Goal: Information Seeking & Learning: Learn about a topic

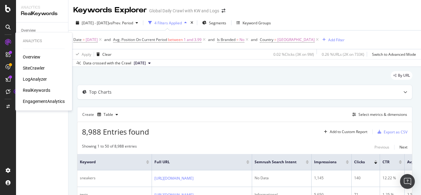
click at [35, 91] on div "RealKeywords" at bounding box center [36, 90] width 27 height 6
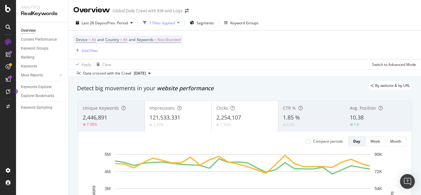
click at [175, 22] on div "1 Filter Applied" at bounding box center [162, 22] width 26 height 5
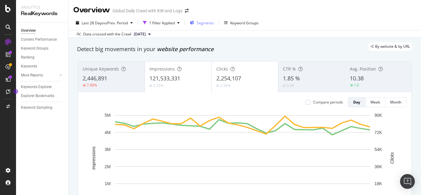
click at [207, 22] on span "Segments" at bounding box center [205, 22] width 17 height 5
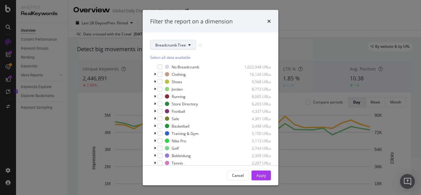
click at [190, 45] on icon "modal" at bounding box center [189, 45] width 2 height 4
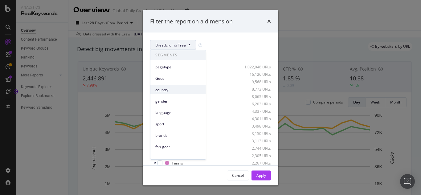
click at [167, 91] on span "country" at bounding box center [178, 90] width 46 height 6
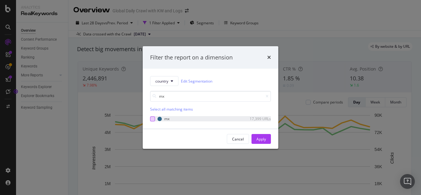
type input "mx"
click at [151, 117] on div "modal" at bounding box center [152, 118] width 5 height 5
click at [263, 142] on div "Apply" at bounding box center [261, 138] width 10 height 5
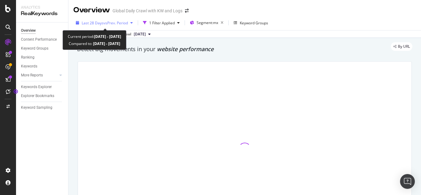
click at [133, 23] on icon "button" at bounding box center [131, 23] width 2 height 4
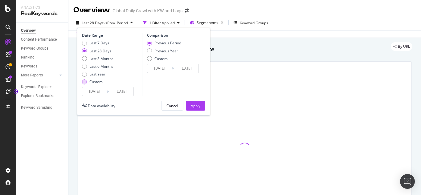
click at [85, 81] on div "Custom" at bounding box center [84, 81] width 5 height 5
type input "[DATE]"
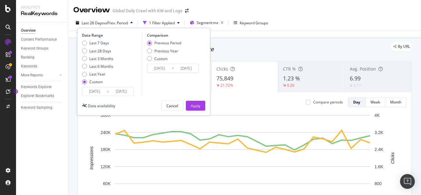
click at [100, 91] on input "[DATE]" at bounding box center [94, 91] width 25 height 9
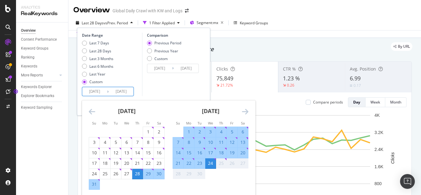
click at [231, 152] on div "19" at bounding box center [232, 153] width 10 height 6
type input "[DATE]"
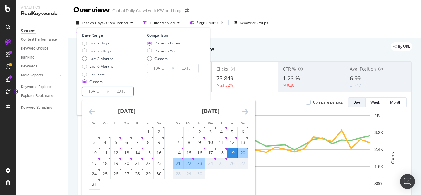
click at [231, 164] on div "26" at bounding box center [232, 163] width 10 height 6
click at [233, 164] on div "26" at bounding box center [232, 163] width 10 height 6
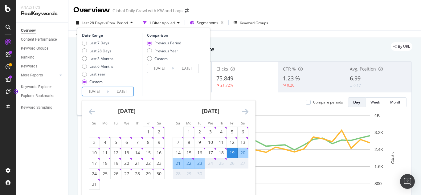
click at [222, 164] on div "25" at bounding box center [221, 163] width 10 height 6
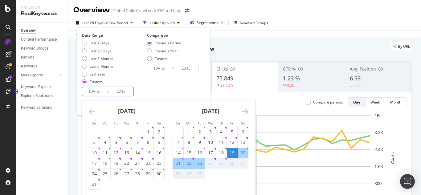
click at [232, 152] on div "19" at bounding box center [232, 153] width 10 height 6
type input "[DATE]"
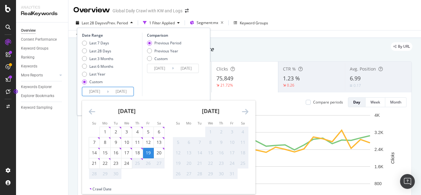
click at [99, 91] on input "[DATE]" at bounding box center [94, 91] width 25 height 9
click at [127, 152] on div "17" at bounding box center [126, 153] width 10 height 6
type input "[DATE]"
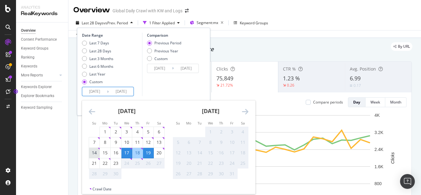
click at [92, 153] on div "14" at bounding box center [94, 153] width 10 height 6
type input "[DATE]"
click at [159, 152] on div "20" at bounding box center [159, 153] width 10 height 6
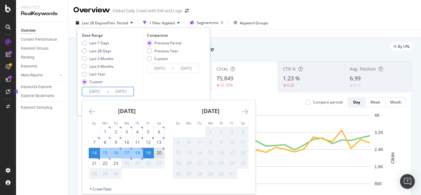
type input "[DATE]"
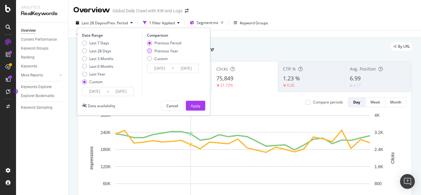
click at [149, 50] on div "Previous Year" at bounding box center [149, 50] width 5 height 5
type input "[DATE]"
click at [197, 106] on div "Apply" at bounding box center [196, 105] width 10 height 5
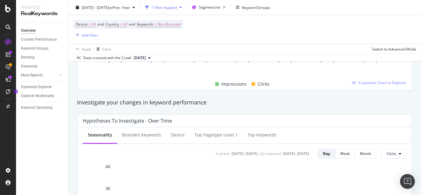
scroll to position [216, 0]
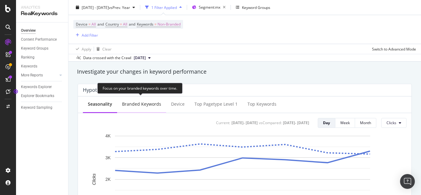
click at [140, 104] on div "Branded Keywords" at bounding box center [141, 104] width 39 height 6
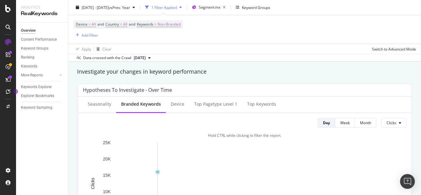
scroll to position [246, 0]
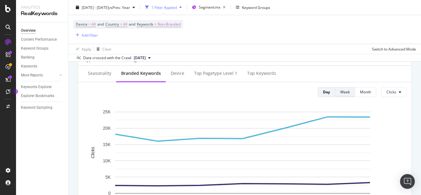
click at [340, 95] on div "Week" at bounding box center [345, 91] width 10 height 5
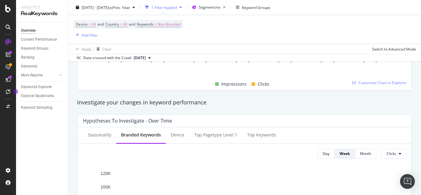
scroll to position [216, 0]
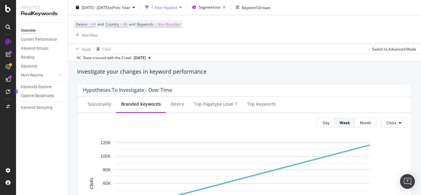
click at [151, 56] on icon at bounding box center [149, 58] width 2 height 4
click at [267, 75] on div "Investigate your changes in keyword performance" at bounding box center [244, 72] width 335 height 8
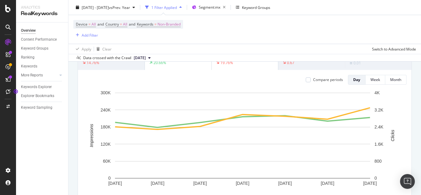
scroll to position [0, 0]
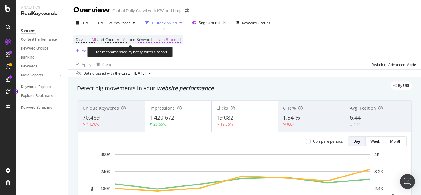
click at [169, 40] on span "Non-Branded" at bounding box center [168, 39] width 23 height 9
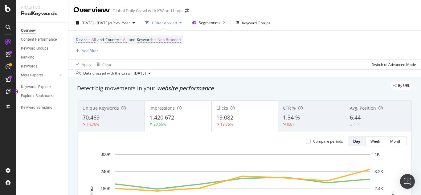
click at [249, 47] on div "Device = All and Country = All and Keywords = Non-Branded Add Filter" at bounding box center [244, 44] width 343 height 29
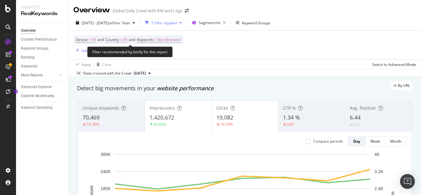
click at [122, 39] on span "=" at bounding box center [121, 39] width 2 height 5
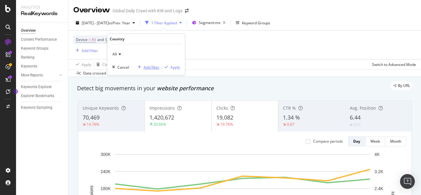
click at [149, 67] on div "Add filter" at bounding box center [152, 67] width 16 height 5
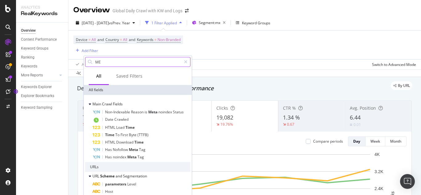
type input "M"
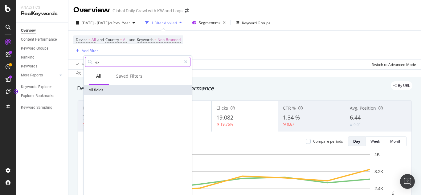
type input "e"
click at [120, 62] on input "text" at bounding box center [138, 61] width 87 height 9
type input "[GEOGRAPHIC_DATA]"
click at [187, 63] on icon at bounding box center [185, 62] width 3 height 4
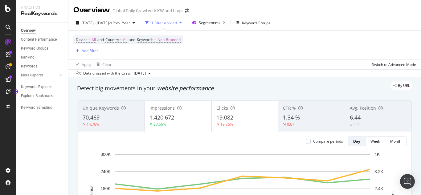
click at [223, 44] on div "Device = All and Country = All and Keywords = Non-Branded Add Filter" at bounding box center [244, 44] width 343 height 29
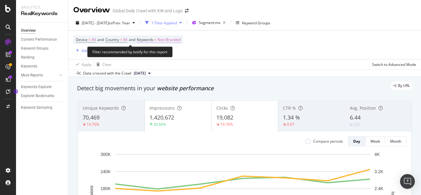
click at [168, 39] on span "Non-Branded" at bounding box center [168, 39] width 23 height 9
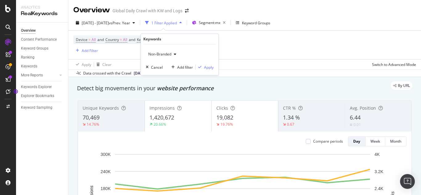
click at [174, 53] on icon "button" at bounding box center [175, 54] width 2 height 4
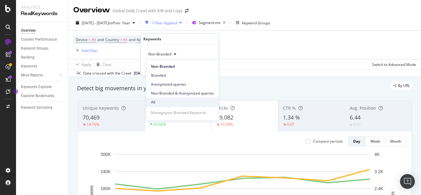
click at [151, 102] on span "All" at bounding box center [182, 102] width 63 height 6
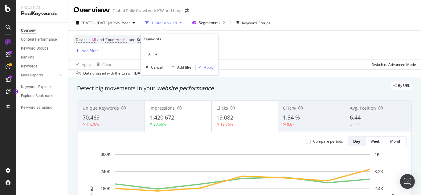
click at [210, 67] on div "Apply" at bounding box center [209, 67] width 10 height 5
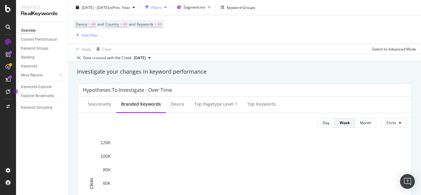
scroll to position [246, 0]
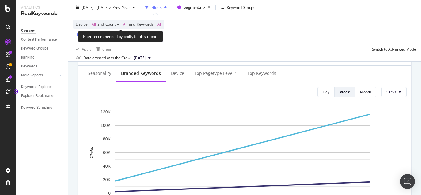
click at [157, 24] on span "Keywords = All" at bounding box center [149, 25] width 25 height 6
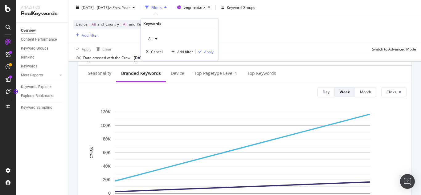
click at [156, 37] on icon "button" at bounding box center [156, 39] width 2 height 4
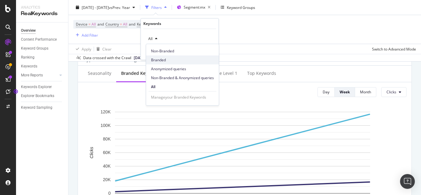
click at [161, 60] on span "Branded" at bounding box center [182, 60] width 63 height 6
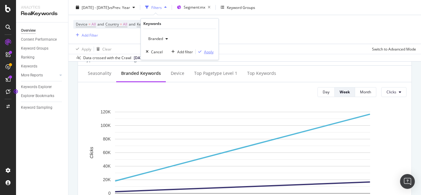
click at [207, 52] on div "Apply" at bounding box center [209, 51] width 10 height 5
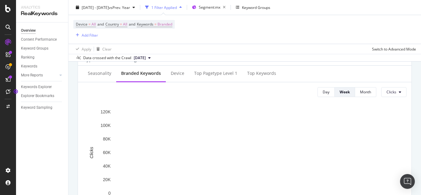
scroll to position [216, 0]
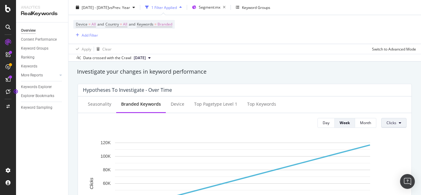
click at [399, 124] on button "Clicks" at bounding box center [393, 123] width 25 height 10
click at [390, 135] on span "Clicks" at bounding box center [396, 135] width 29 height 6
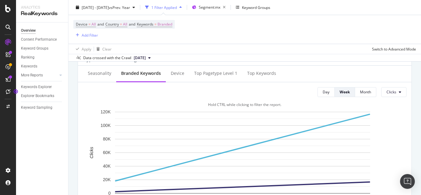
scroll to position [308, 0]
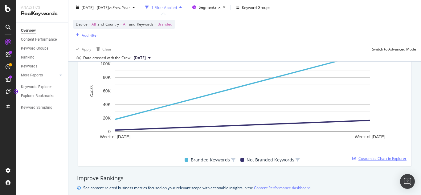
click at [363, 158] on span "Customize Chart in Explorer" at bounding box center [382, 158] width 48 height 5
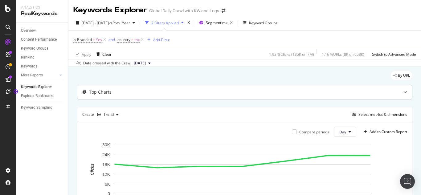
click at [403, 93] on icon at bounding box center [405, 92] width 4 height 4
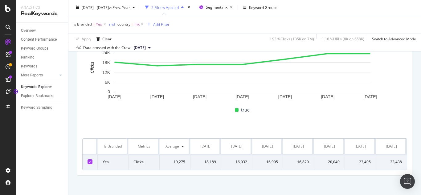
scroll to position [154, 0]
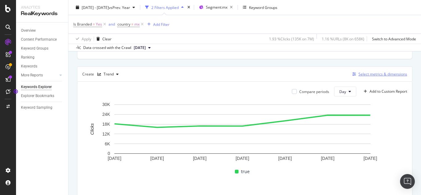
click at [358, 73] on div "Select metrics & dimensions" at bounding box center [382, 73] width 49 height 5
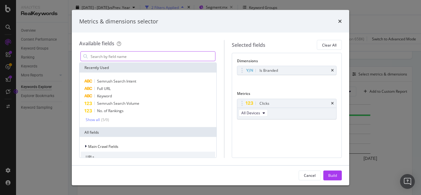
click at [92, 56] on input "modal" at bounding box center [152, 56] width 125 height 9
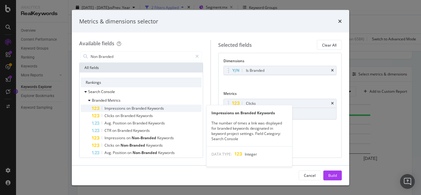
type input "Non Branded"
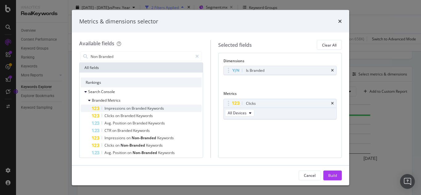
click at [125, 108] on span "Impressions" at bounding box center [115, 108] width 22 height 5
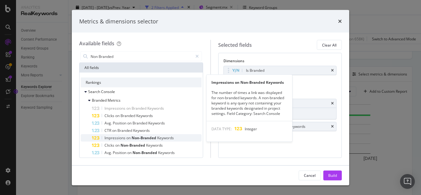
click at [142, 138] on span "Non-Branded" at bounding box center [145, 137] width 26 height 5
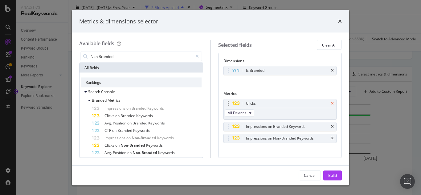
click at [331, 104] on icon "times" at bounding box center [332, 103] width 3 height 4
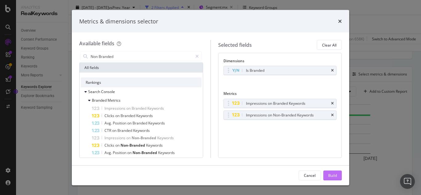
click at [330, 177] on div "Build" at bounding box center [332, 175] width 9 height 5
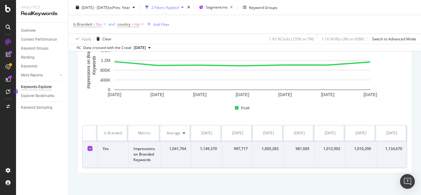
scroll to position [125, 0]
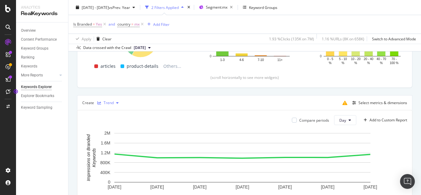
click at [116, 104] on icon "button" at bounding box center [117, 103] width 2 height 4
click at [114, 153] on div "Pie" at bounding box center [112, 154] width 5 height 5
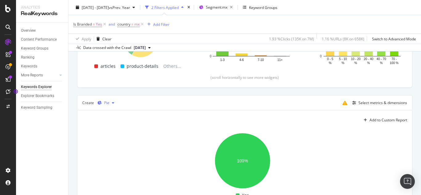
click at [113, 102] on icon "button" at bounding box center [113, 103] width 2 height 4
click at [170, 155] on rect "A chart." at bounding box center [242, 161] width 320 height 62
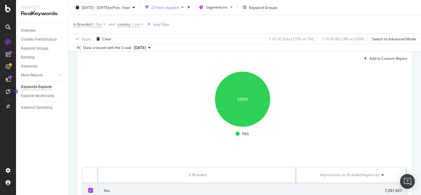
scroll to position [156, 0]
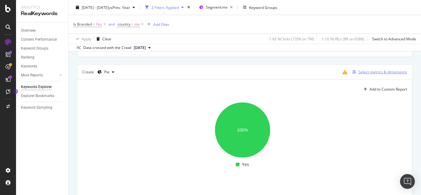
click at [359, 72] on div "Select metrics & dimensions" at bounding box center [382, 71] width 49 height 5
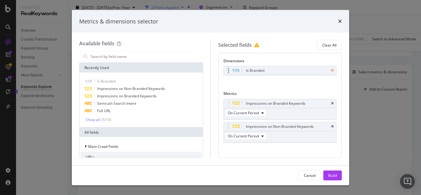
click at [331, 70] on icon "times" at bounding box center [332, 71] width 3 height 4
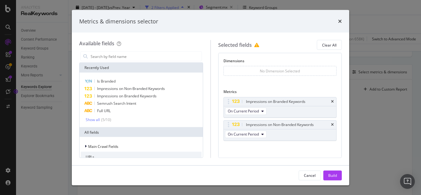
click at [238, 71] on div "No Dimension Selected" at bounding box center [279, 71] width 113 height 10
click at [115, 57] on input "modal" at bounding box center [146, 56] width 112 height 9
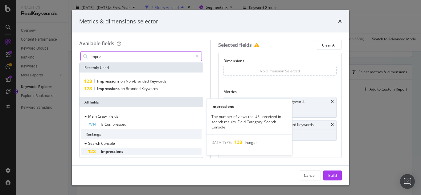
type input "Impre"
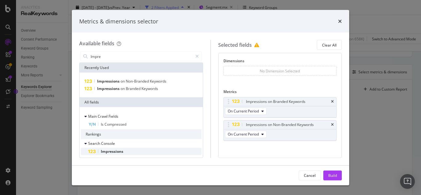
click at [121, 151] on span "Impressions" at bounding box center [112, 151] width 22 height 5
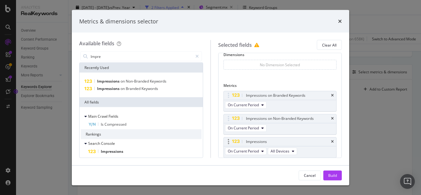
scroll to position [0, 0]
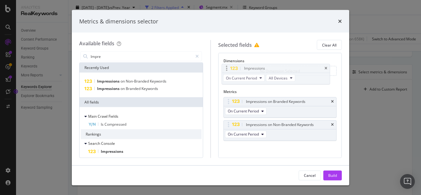
drag, startPoint x: 301, startPoint y: 148, endPoint x: 299, endPoint y: 69, distance: 79.2
click at [299, 69] on body "Analytics RealKeywords Overview Content Performance Keyword Groups Ranking Keyw…" at bounding box center [210, 97] width 421 height 195
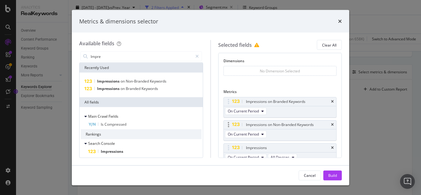
scroll to position [27, 0]
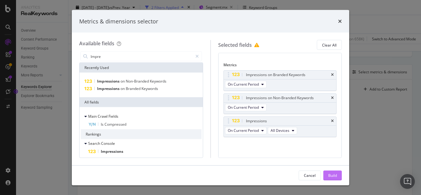
click at [333, 176] on div "Build" at bounding box center [332, 175] width 9 height 5
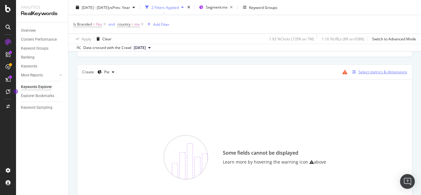
click at [366, 70] on div "Select metrics & dimensions" at bounding box center [382, 71] width 49 height 5
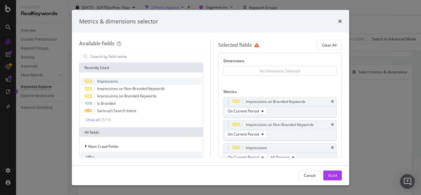
click at [111, 80] on span "Impressions" at bounding box center [107, 81] width 21 height 5
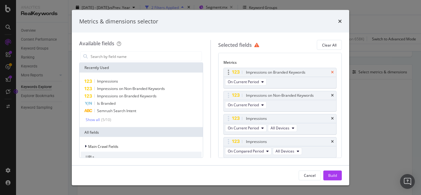
click at [331, 72] on icon "times" at bounding box center [332, 72] width 3 height 4
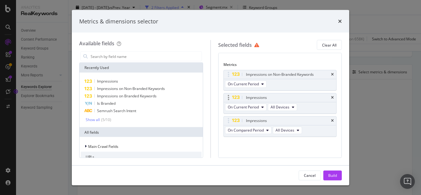
scroll to position [0, 0]
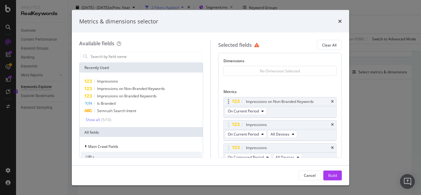
click at [329, 101] on div "Impressions on Non-Branded Keywords" at bounding box center [280, 101] width 113 height 9
click at [331, 124] on icon "times" at bounding box center [332, 125] width 3 height 4
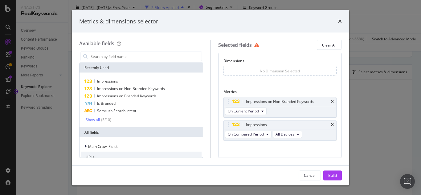
click at [331, 124] on icon "times" at bounding box center [332, 125] width 3 height 4
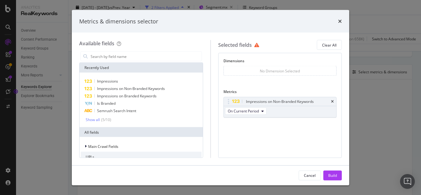
click at [237, 71] on div "No Dimension Selected" at bounding box center [279, 71] width 113 height 10
click at [93, 120] on div "Show all" at bounding box center [93, 119] width 14 height 4
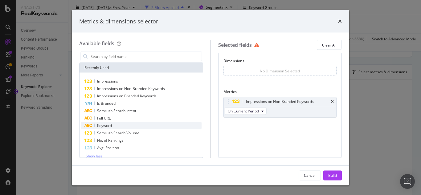
click at [107, 126] on span "Keyword" at bounding box center [104, 125] width 15 height 5
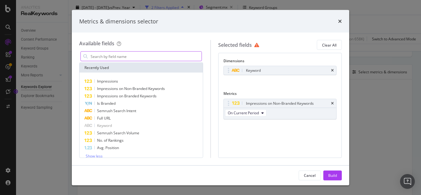
click at [107, 56] on input "modal" at bounding box center [146, 56] width 112 height 9
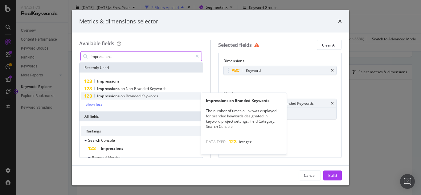
type input "Impressions"
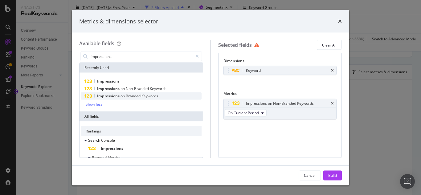
click at [127, 97] on span "Branded" at bounding box center [134, 95] width 16 height 5
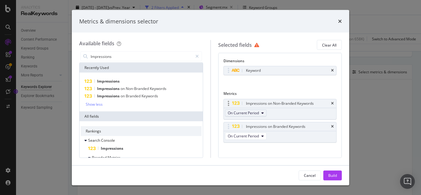
click at [262, 114] on icon "modal" at bounding box center [262, 113] width 2 height 4
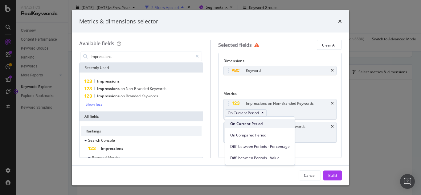
click at [243, 122] on span "On Current Period" at bounding box center [259, 124] width 59 height 6
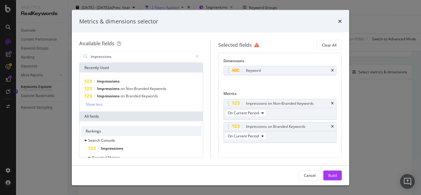
click at [213, 176] on div "Cancel Build" at bounding box center [210, 175] width 262 height 10
click at [333, 175] on div "Build" at bounding box center [332, 175] width 9 height 5
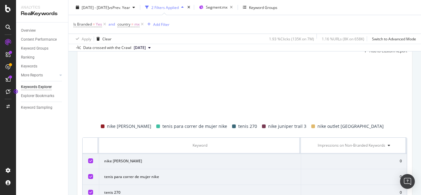
scroll to position [164, 0]
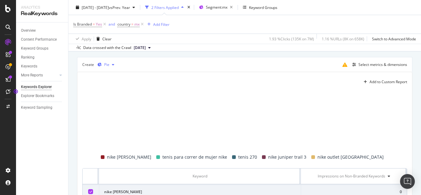
click at [111, 65] on div "button" at bounding box center [112, 65] width 7 height 4
click at [109, 75] on div "Table" at bounding box center [111, 75] width 28 height 8
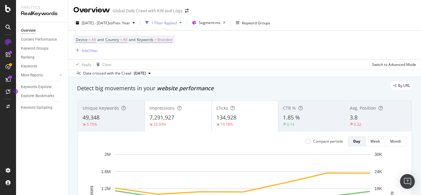
click at [169, 117] on span "7,291,927" at bounding box center [161, 117] width 25 height 7
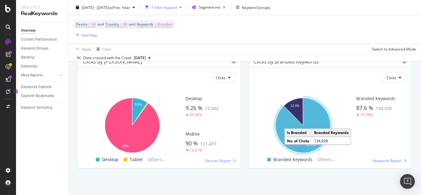
scroll to position [1031, 0]
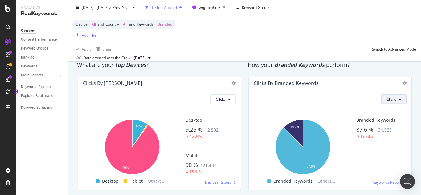
click at [399, 101] on icon at bounding box center [400, 99] width 2 height 4
click at [367, 167] on div "Hold CTRL while clicking to filter the report. 12.4% 87.6% Is Branded No. of Cl…" at bounding box center [330, 147] width 153 height 76
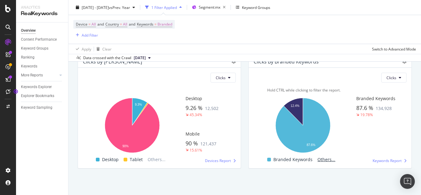
click at [324, 161] on span "Others..." at bounding box center [326, 159] width 23 height 7
click at [325, 159] on span "Others..." at bounding box center [326, 159] width 23 height 7
click at [322, 159] on span "Others..." at bounding box center [326, 159] width 23 height 7
click at [396, 79] on button "Clicks" at bounding box center [393, 78] width 25 height 10
click at [396, 102] on span "Impressions" at bounding box center [392, 102] width 21 height 6
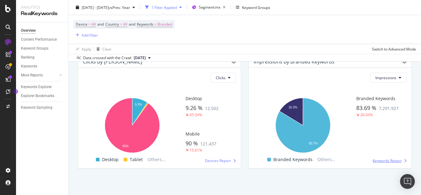
click at [380, 161] on span "Keywords Report" at bounding box center [386, 160] width 29 height 5
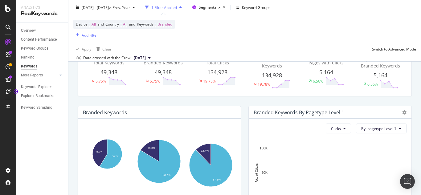
scroll to position [92, 0]
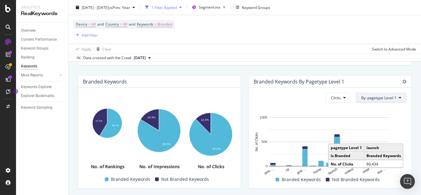
click at [399, 97] on icon at bounding box center [400, 98] width 2 height 4
click at [341, 98] on button "Clicks" at bounding box center [338, 98] width 25 height 10
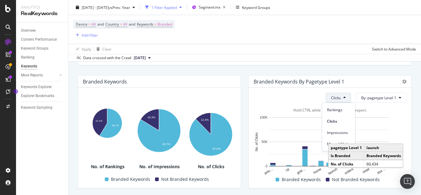
scroll to position [123, 0]
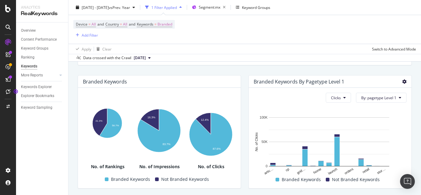
click at [402, 82] on icon at bounding box center [404, 81] width 4 height 4
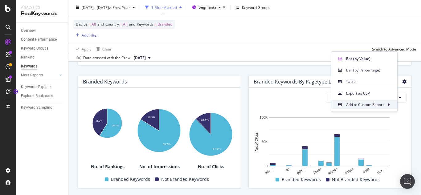
click at [365, 105] on span "Add to Custom Report" at bounding box center [365, 105] width 38 height 6
click at [353, 105] on span "Add to Custom Report" at bounding box center [365, 105] width 38 height 6
click at [388, 104] on icon at bounding box center [389, 105] width 2 height 4
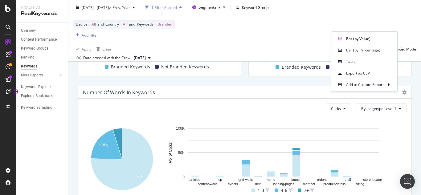
scroll to position [112, 0]
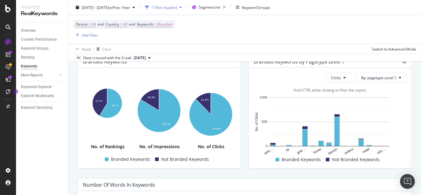
click at [391, 137] on rect "A chart." at bounding box center [329, 124] width 151 height 61
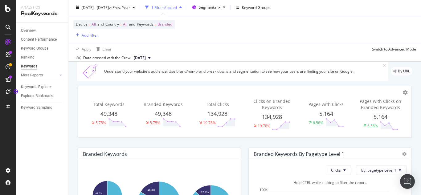
scroll to position [0, 0]
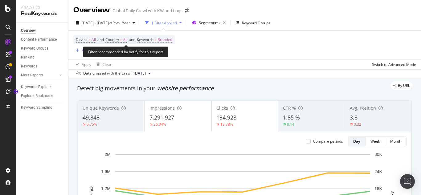
click at [169, 39] on span "Branded" at bounding box center [164, 39] width 15 height 9
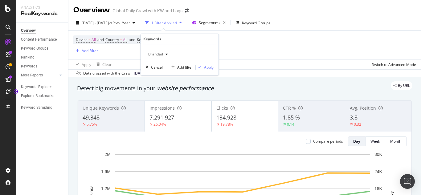
click at [166, 55] on icon "button" at bounding box center [166, 54] width 2 height 4
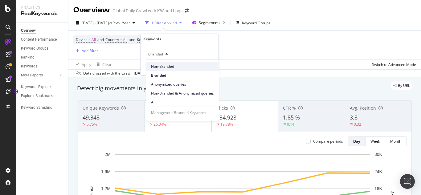
click at [166, 66] on span "Non-Branded" at bounding box center [182, 67] width 63 height 6
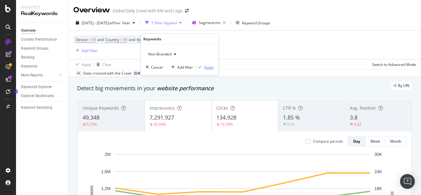
click at [211, 68] on div "Apply" at bounding box center [209, 67] width 10 height 5
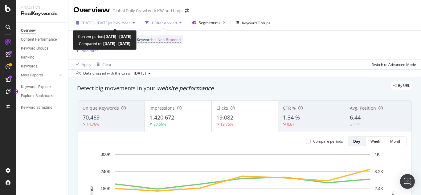
click at [107, 25] on span "[DATE] - [DATE]" at bounding box center [95, 22] width 27 height 5
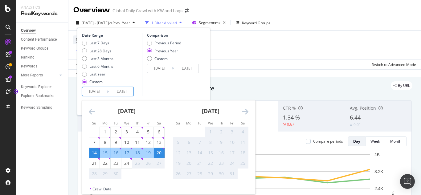
click at [100, 91] on input "[DATE]" at bounding box center [94, 91] width 25 height 9
click at [95, 140] on div "7" at bounding box center [94, 142] width 10 height 6
type input "[DATE]"
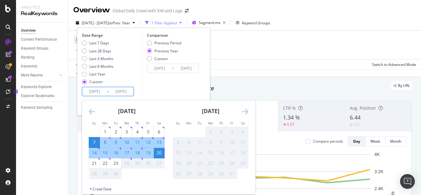
click at [160, 143] on div "13" at bounding box center [159, 142] width 10 height 6
type input "[DATE]"
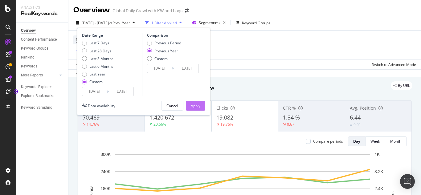
click at [191, 105] on div "Apply" at bounding box center [196, 105] width 10 height 5
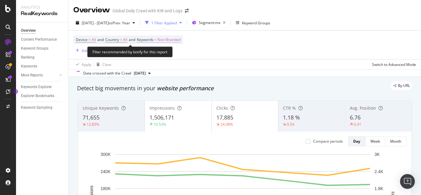
click at [172, 41] on span "Non-Branded" at bounding box center [168, 39] width 23 height 9
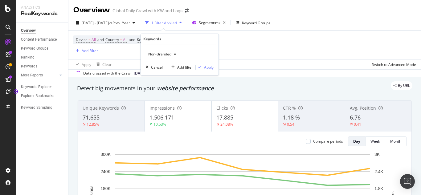
click at [174, 55] on icon "button" at bounding box center [175, 54] width 2 height 4
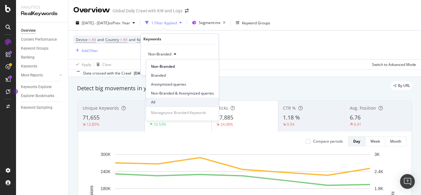
click at [157, 101] on span "All" at bounding box center [182, 102] width 63 height 6
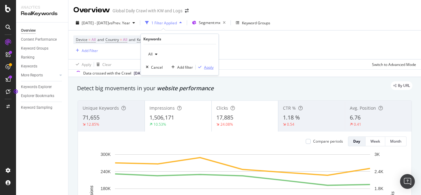
click at [209, 68] on div "Apply" at bounding box center [209, 67] width 10 height 5
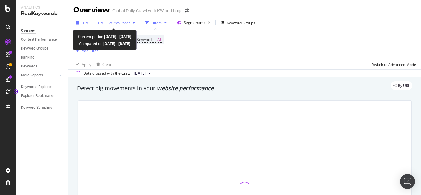
click at [109, 22] on span "[DATE] - [DATE]" at bounding box center [95, 22] width 27 height 5
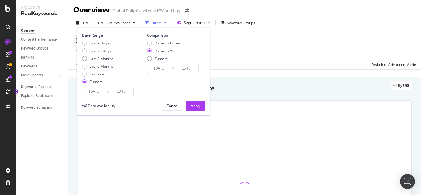
click at [99, 92] on input "[DATE]" at bounding box center [94, 91] width 25 height 9
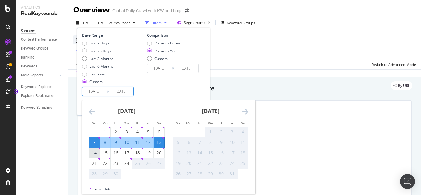
click at [95, 153] on div "14" at bounding box center [94, 153] width 10 height 6
type input "[DATE]"
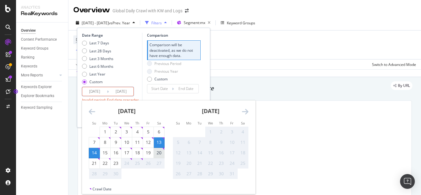
click at [160, 153] on div "20" at bounding box center [159, 153] width 10 height 6
type input "[DATE]"
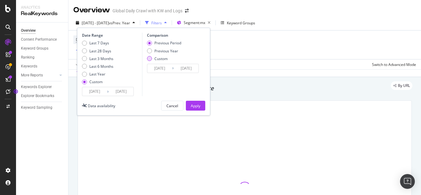
click at [149, 59] on div "Custom" at bounding box center [149, 58] width 5 height 5
click at [164, 70] on input "[DATE]" at bounding box center [159, 68] width 25 height 9
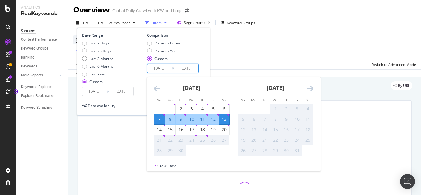
click at [157, 119] on div "7" at bounding box center [159, 119] width 10 height 6
click at [224, 118] on div "13" at bounding box center [224, 119] width 10 height 6
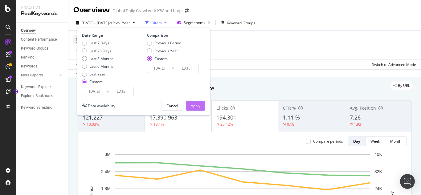
click at [198, 104] on div "Apply" at bounding box center [196, 105] width 10 height 5
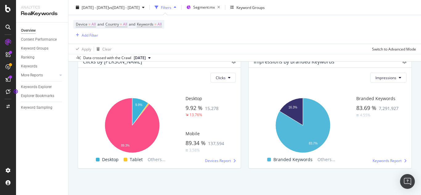
scroll to position [1032, 0]
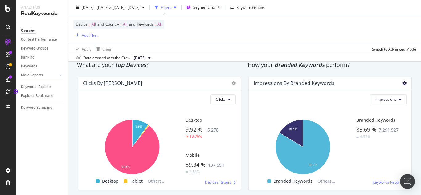
click at [402, 85] on icon at bounding box center [404, 83] width 4 height 4
click at [218, 72] on div "What are your top Devices ?" at bounding box center [159, 65] width 171 height 14
click at [391, 102] on span "Impressions" at bounding box center [385, 99] width 21 height 5
click at [347, 177] on rect "A chart." at bounding box center [303, 146] width 99 height 61
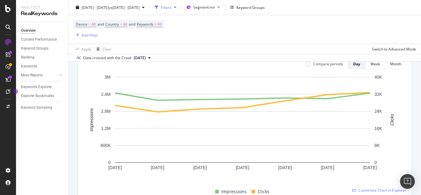
scroll to position [0, 0]
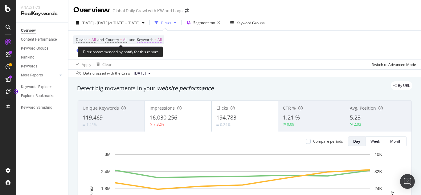
click at [162, 41] on span "All" at bounding box center [159, 39] width 4 height 9
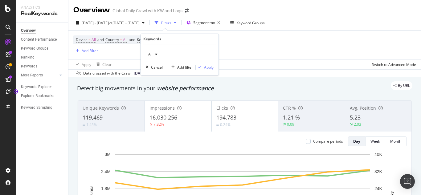
click at [155, 55] on icon "button" at bounding box center [156, 54] width 2 height 4
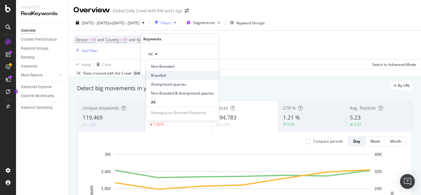
click at [158, 76] on span "Branded" at bounding box center [182, 76] width 63 height 6
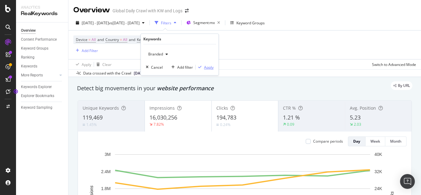
click at [211, 70] on div "Apply" at bounding box center [209, 67] width 10 height 5
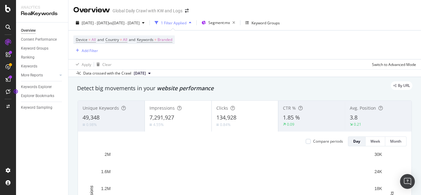
scroll to position [62, 0]
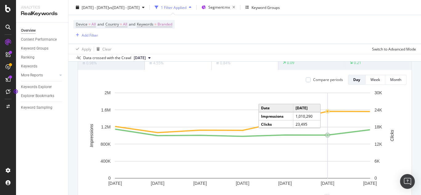
click at [327, 135] on circle "A chart." at bounding box center [327, 135] width 2 height 2
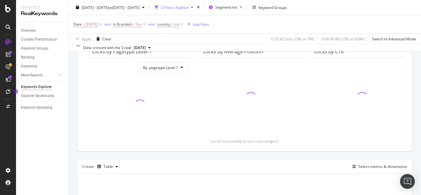
scroll to position [31, 0]
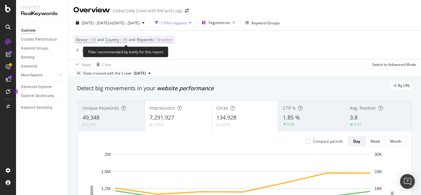
click at [171, 39] on span "Branded" at bounding box center [164, 39] width 15 height 9
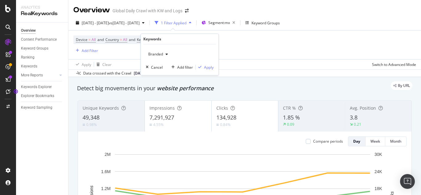
click at [165, 54] on div "button" at bounding box center [166, 54] width 7 height 4
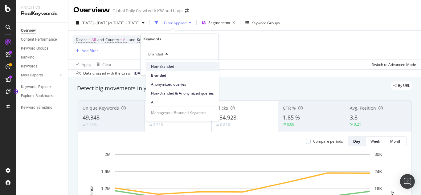
click at [163, 65] on span "Non-Branded" at bounding box center [182, 67] width 63 height 6
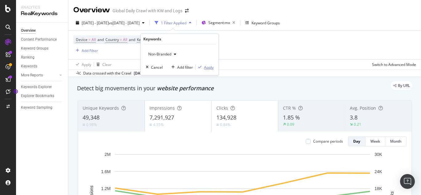
click at [210, 67] on div "Apply" at bounding box center [209, 67] width 10 height 5
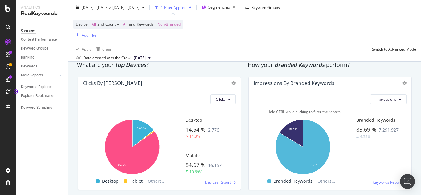
scroll to position [1062, 0]
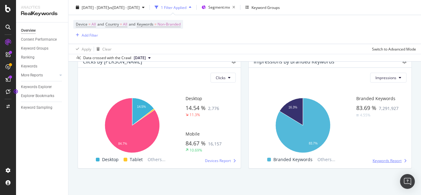
click at [384, 160] on span "Keywords Report" at bounding box center [386, 160] width 29 height 5
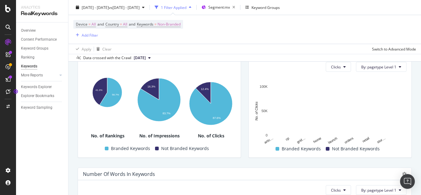
scroll to position [62, 0]
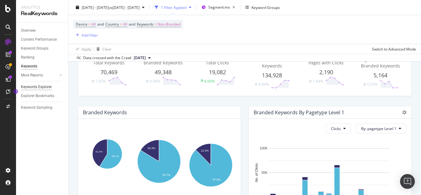
click at [41, 88] on div "Keywords Explorer" at bounding box center [36, 87] width 31 height 6
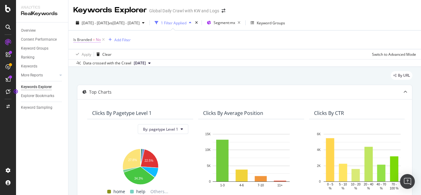
click at [83, 41] on span "Is Branded" at bounding box center [82, 39] width 18 height 5
click at [86, 55] on icon at bounding box center [86, 54] width 4 height 4
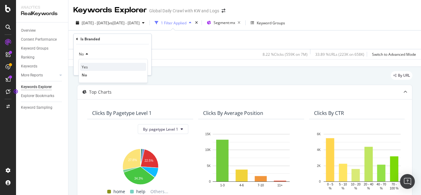
click at [86, 67] on span "Yes" at bounding box center [85, 66] width 6 height 5
click at [140, 67] on div "Apply" at bounding box center [142, 67] width 10 height 5
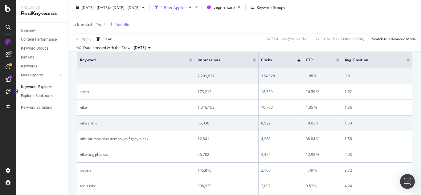
scroll to position [154, 0]
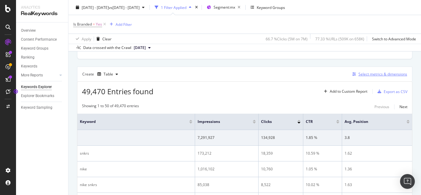
click at [368, 75] on div "Select metrics & dimensions" at bounding box center [382, 73] width 49 height 5
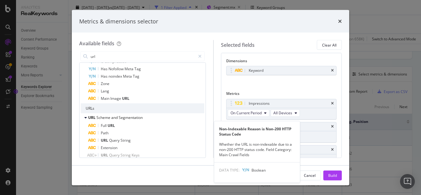
scroll to position [0, 0]
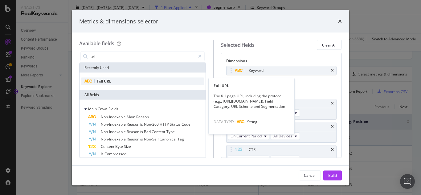
type input "url"
click at [109, 82] on span "URL" at bounding box center [107, 81] width 7 height 5
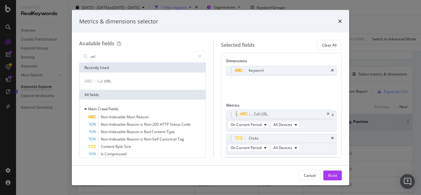
drag, startPoint x: 279, startPoint y: 83, endPoint x: 280, endPoint y: 115, distance: 31.7
click at [280, 115] on body "Analytics RealKeywords Overview Content Performance Keyword Groups Ranking Keyw…" at bounding box center [210, 97] width 421 height 195
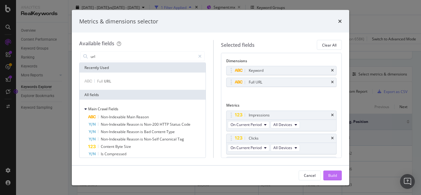
click at [337, 175] on button "Build" at bounding box center [332, 175] width 18 height 10
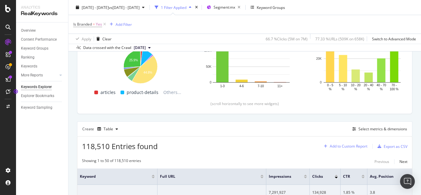
scroll to position [161, 0]
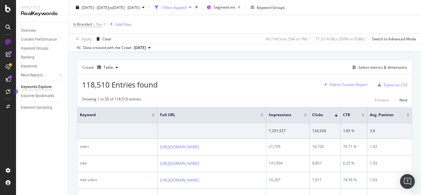
click at [342, 84] on div "Add to Custom Report" at bounding box center [349, 85] width 38 height 4
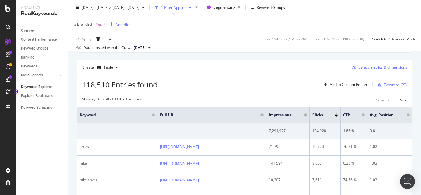
click at [384, 68] on div "Select metrics & dimensions" at bounding box center [382, 67] width 49 height 5
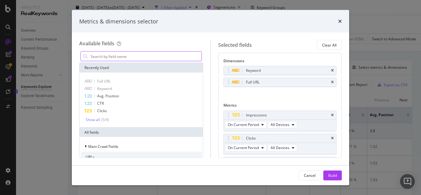
click at [107, 57] on input "modal" at bounding box center [146, 56] width 112 height 9
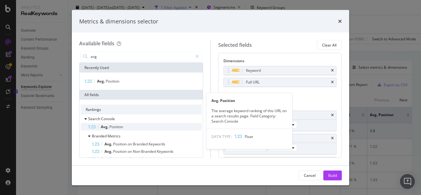
scroll to position [31, 0]
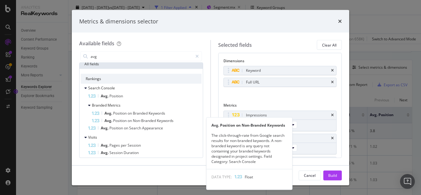
type input "avg"
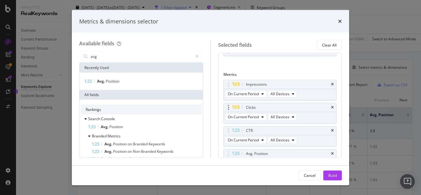
scroll to position [62, 0]
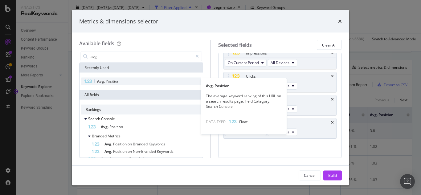
click at [122, 83] on div "Avg. Position" at bounding box center [141, 81] width 121 height 7
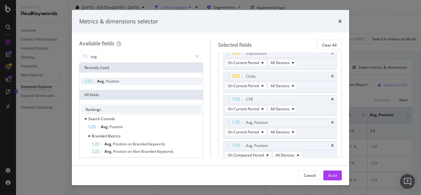
scroll to position [66, 0]
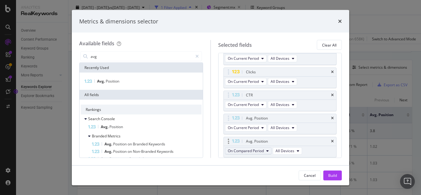
click at [262, 152] on span "On Compared Period" at bounding box center [246, 150] width 36 height 5
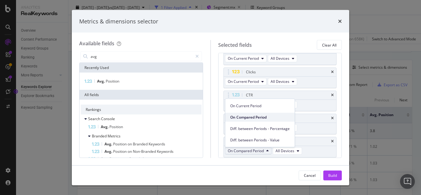
click at [256, 116] on span "On Compared Period" at bounding box center [259, 118] width 59 height 6
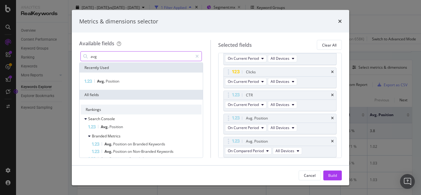
click at [104, 53] on input "avg" at bounding box center [141, 56] width 103 height 9
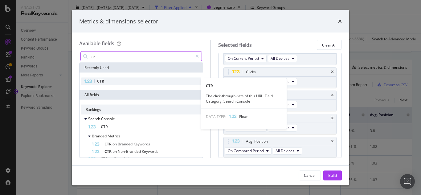
type input "ctr"
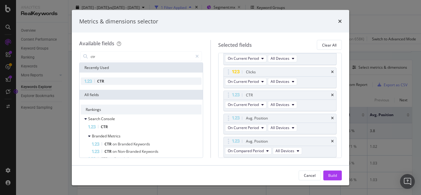
click at [106, 83] on div "CTR" at bounding box center [141, 81] width 121 height 7
click at [336, 176] on div "Build" at bounding box center [332, 175] width 9 height 5
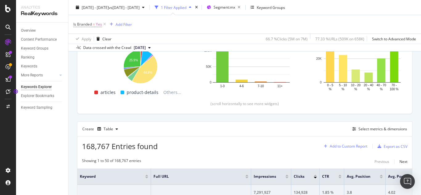
scroll to position [130, 0]
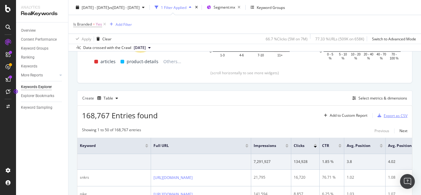
click at [386, 117] on div "Export as CSV" at bounding box center [396, 115] width 24 height 5
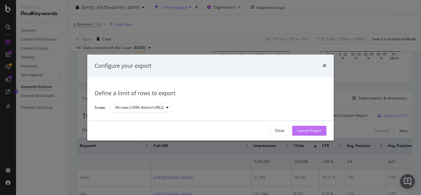
click at [305, 130] on div "Launch Export" at bounding box center [309, 130] width 24 height 5
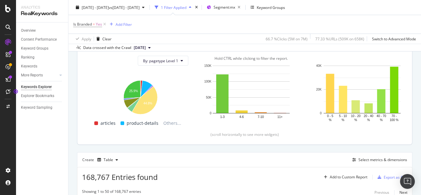
scroll to position [161, 0]
